Goal: Check status: Check status

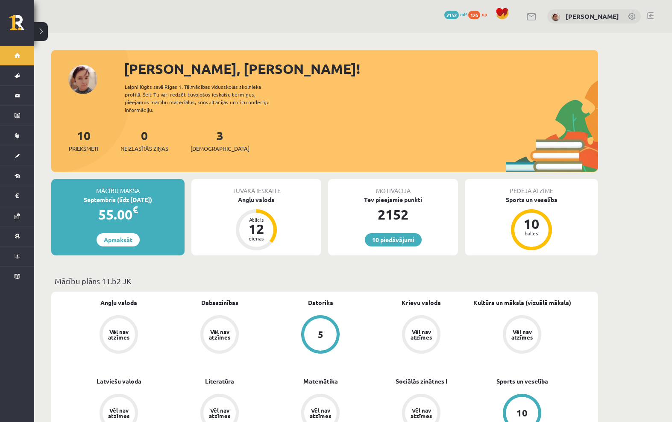
scroll to position [536, 0]
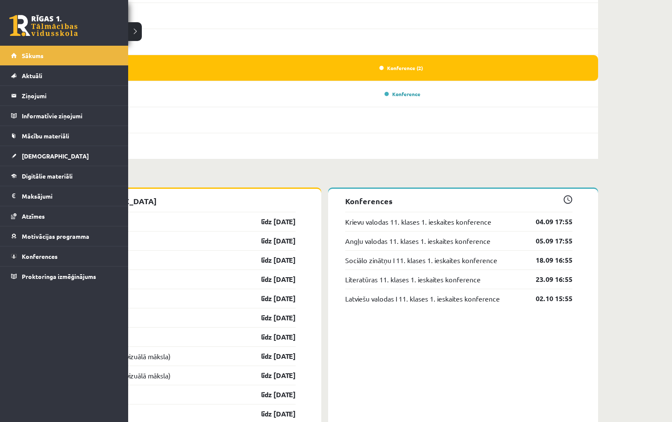
click at [12, 154] on link "[DEMOGRAPHIC_DATA]" at bounding box center [64, 156] width 106 height 20
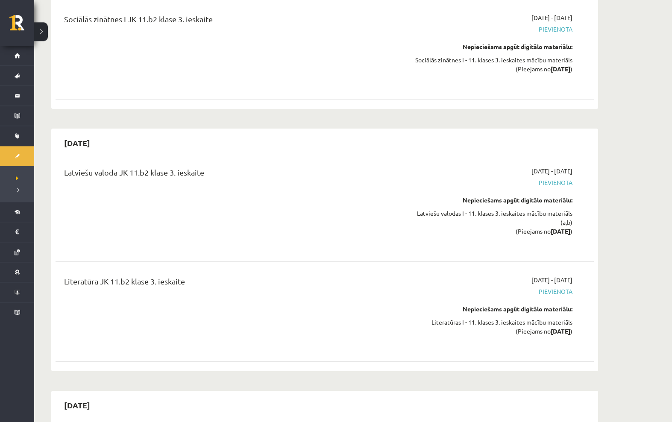
scroll to position [3489, 0]
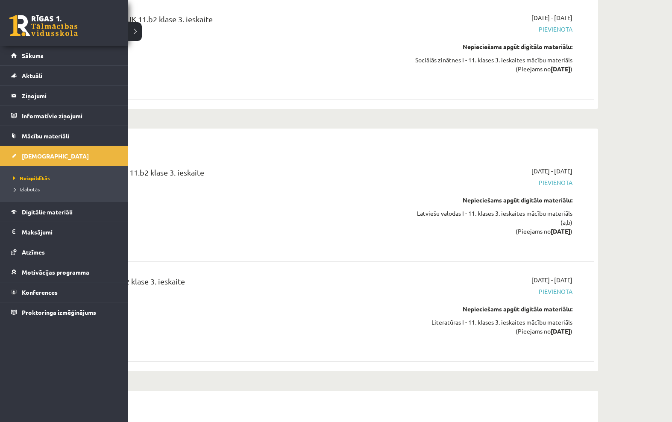
click at [15, 187] on span "Izlabotās" at bounding box center [25, 189] width 29 height 7
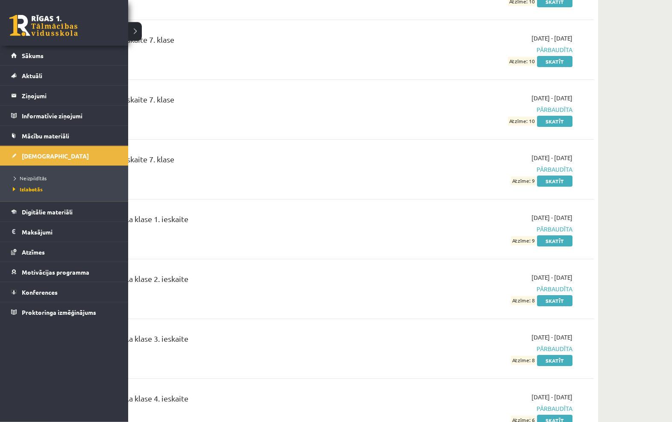
click at [135, 28] on div "Krievu valoda 2. ieskaite 7. klase 2021-11-01 - 2021-11-30 Pārbaudīta Atzīme: 1…" at bounding box center [325, 49] width 538 height 49
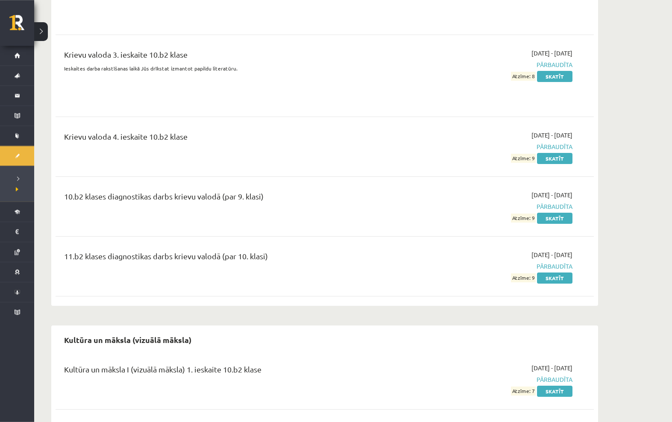
scroll to position [5253, 0]
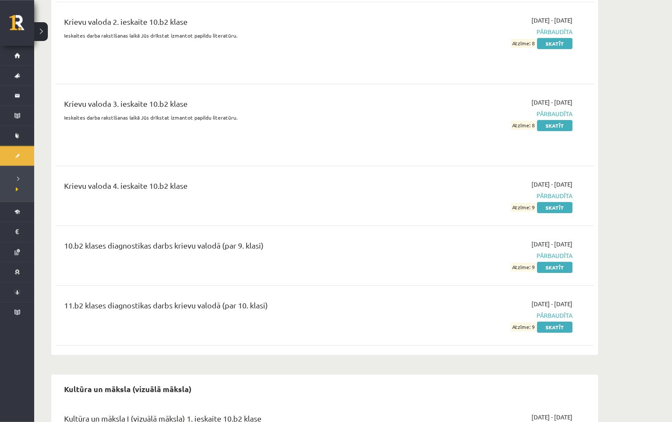
click at [559, 262] on link "Skatīt" at bounding box center [554, 267] width 35 height 11
click at [557, 322] on link "Skatīt" at bounding box center [554, 327] width 35 height 11
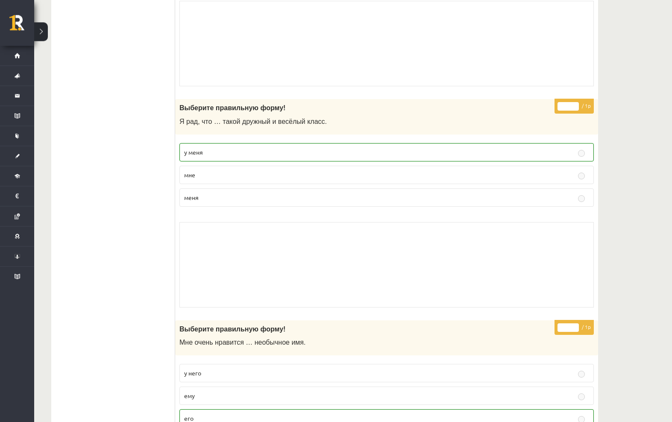
scroll to position [2999, 0]
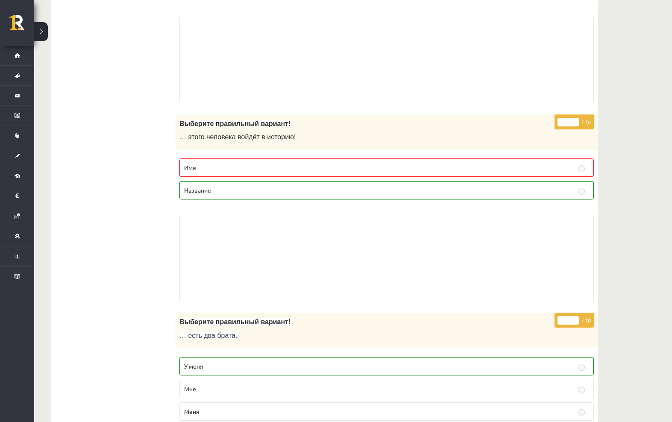
scroll to position [1313, 0]
click at [6, 422] on div "0 Dāvanas 2152 mP 126 xp Darja Matvijenko Sākums Aktuāli Kā mācīties eSKOLĀ Kon…" at bounding box center [17, 211] width 34 height 422
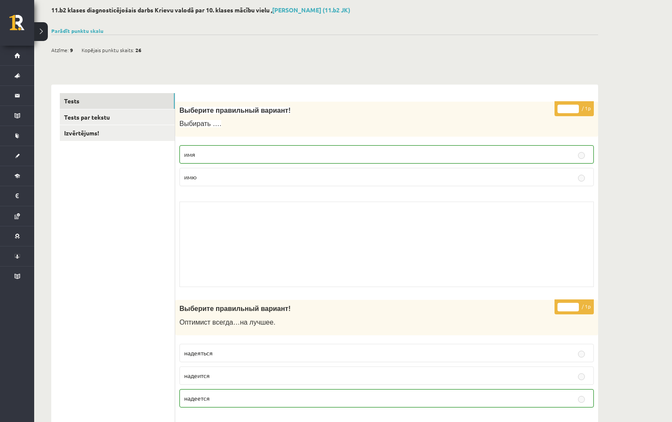
scroll to position [0, 0]
